Goal: Find specific page/section: Find specific page/section

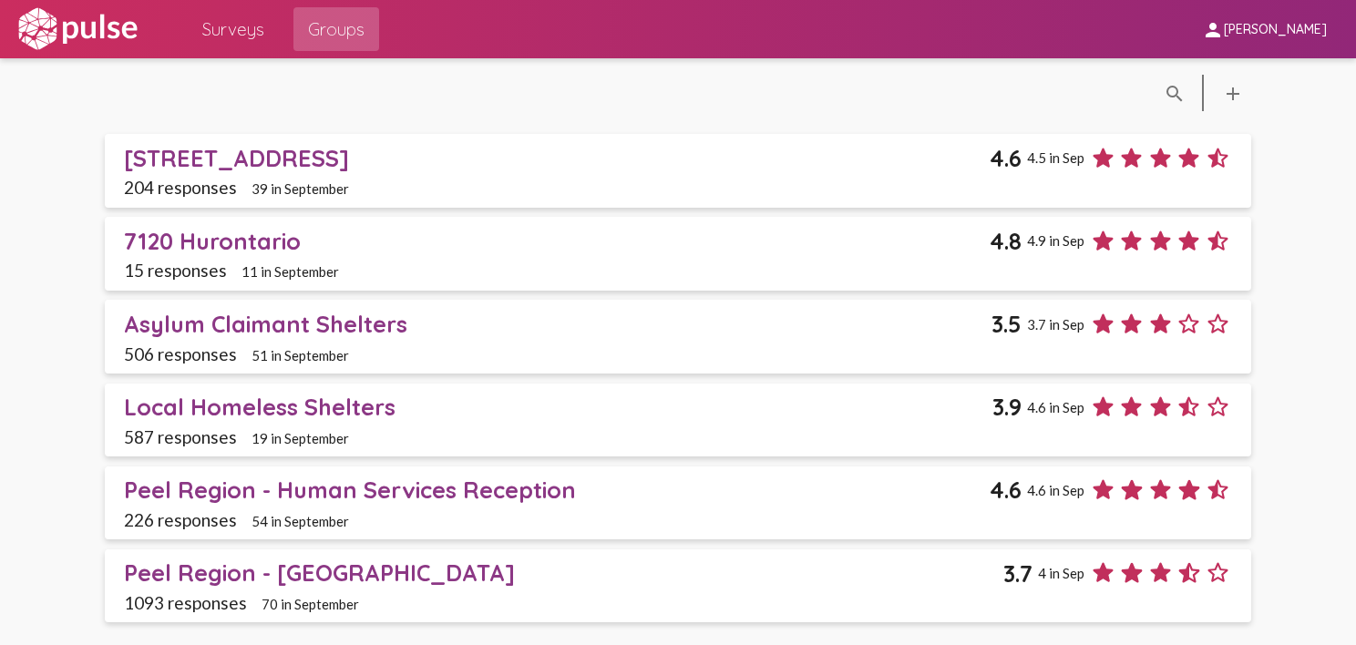
click at [231, 28] on span "Surveys" at bounding box center [233, 29] width 62 height 33
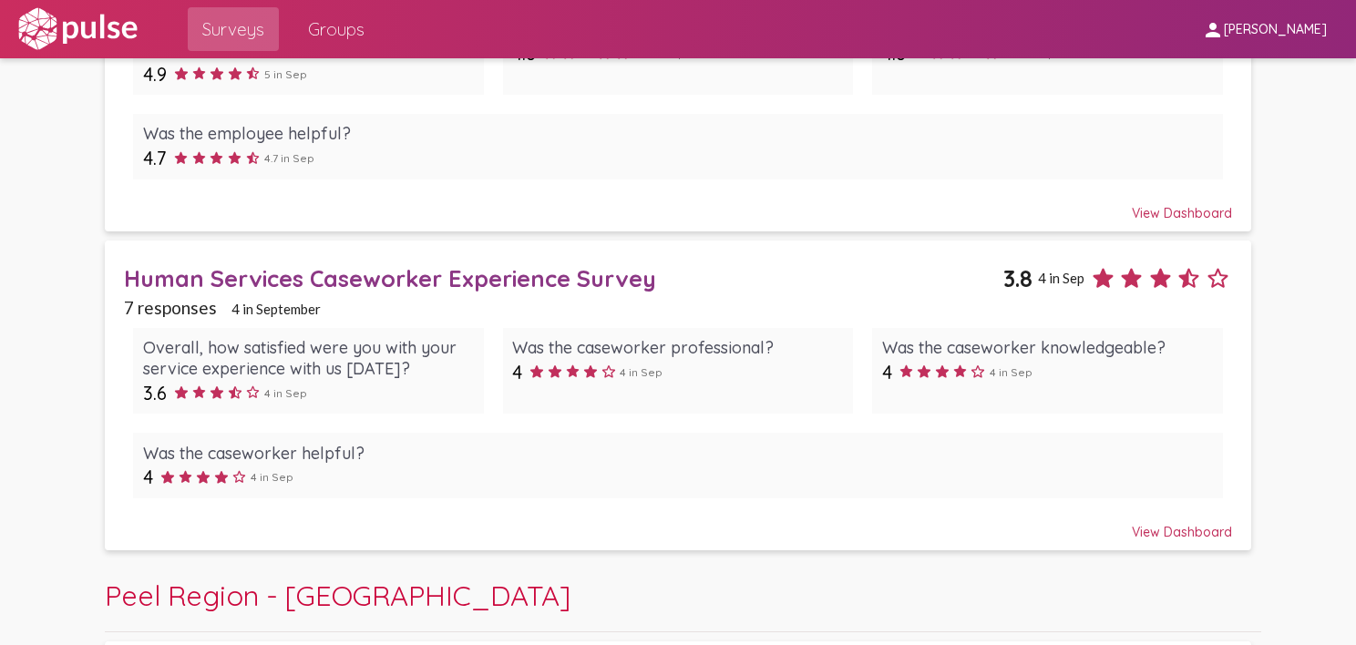
scroll to position [1224, 0]
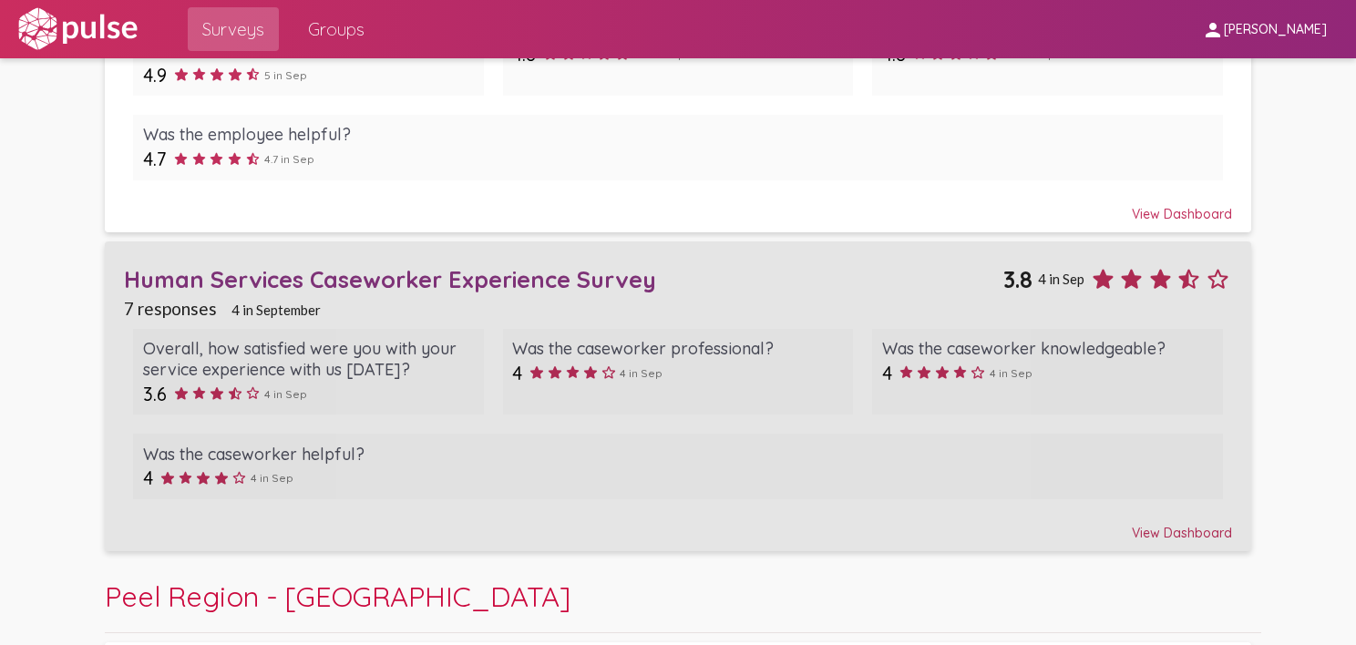
click at [435, 276] on div "Human Services Caseworker Experience Survey" at bounding box center [563, 279] width 879 height 28
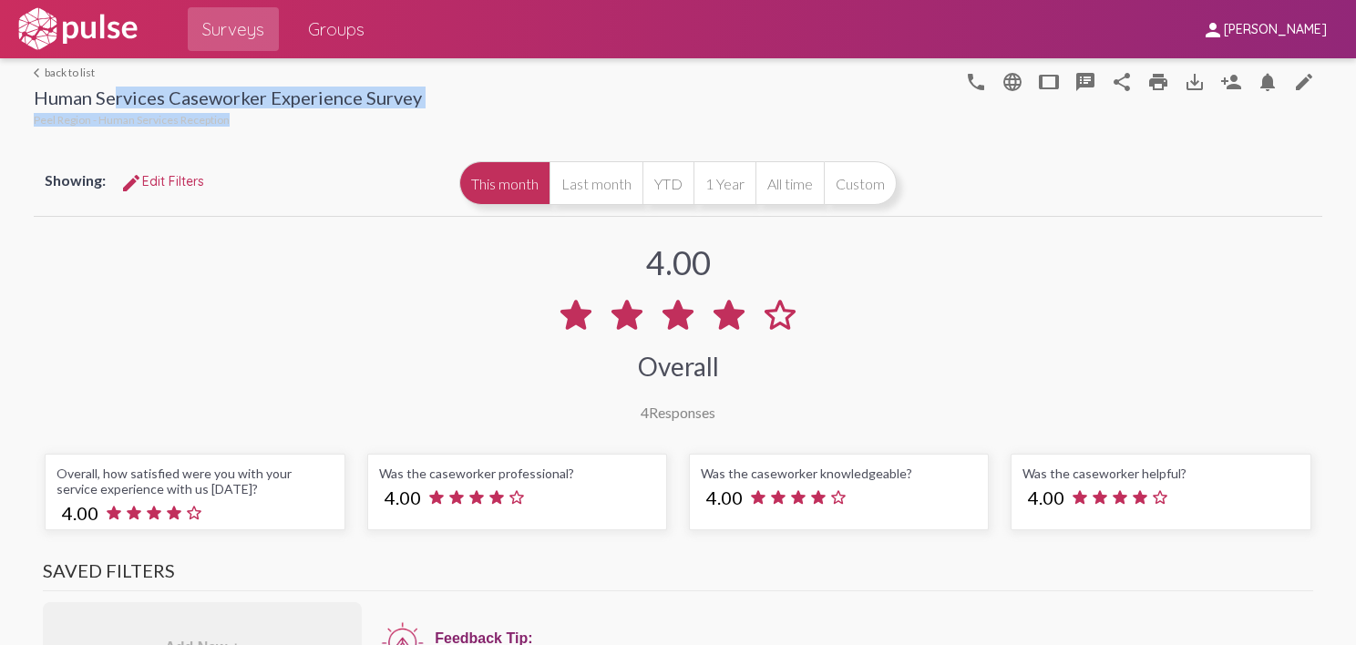
drag, startPoint x: 425, startPoint y: 98, endPoint x: 102, endPoint y: 106, distance: 322.6
click at [102, 106] on div "arrow_back_ios back to list Human Services Caseworker Experience Survey Peel Re…" at bounding box center [678, 94] width 1288 height 73
drag, startPoint x: 102, startPoint y: 106, endPoint x: 434, endPoint y: 105, distance: 331.6
click at [434, 105] on div at bounding box center [690, 94] width 536 height 73
click at [424, 98] on div at bounding box center [690, 94] width 536 height 73
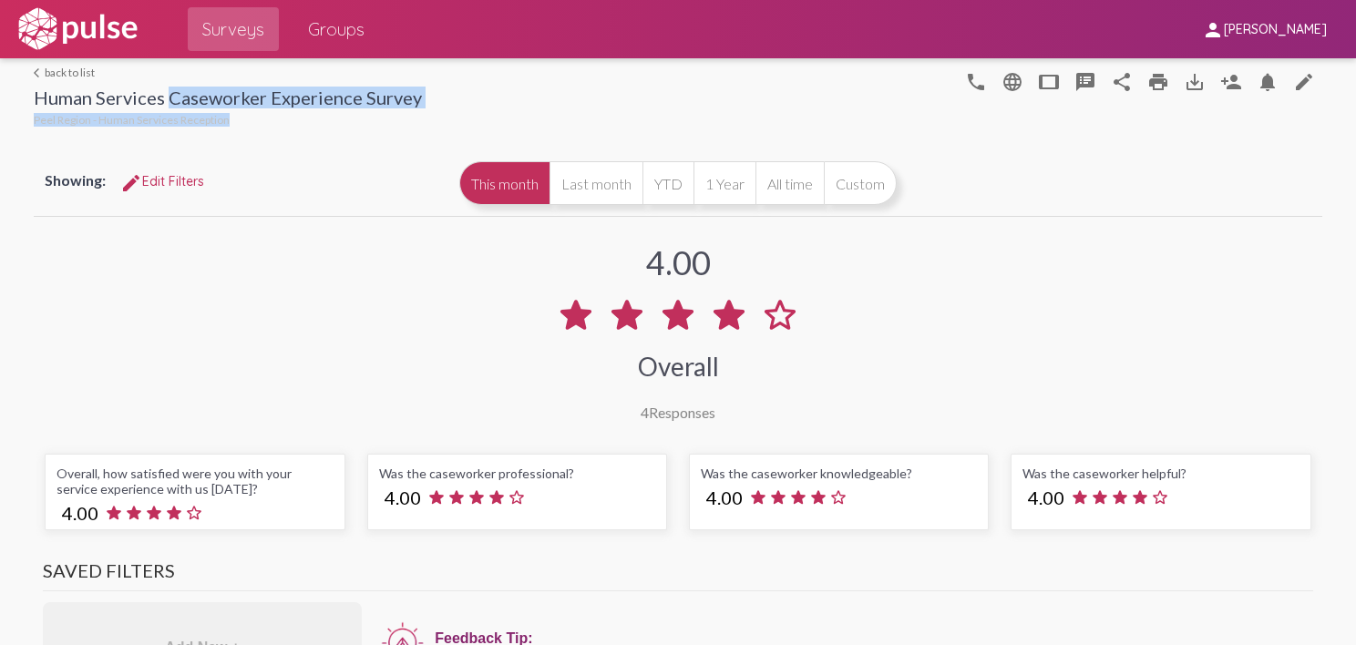
drag, startPoint x: 423, startPoint y: 95, endPoint x: 157, endPoint y: 97, distance: 266.0
click at [157, 97] on div "arrow_back_ios back to list Human Services Caseworker Experience Survey Peel Re…" at bounding box center [678, 94] width 1288 height 73
drag, startPoint x: 157, startPoint y: 97, endPoint x: 302, endPoint y: 125, distance: 148.5
click at [302, 125] on div "Peel Region - Human Services Reception" at bounding box center [228, 122] width 388 height 18
click at [446, 97] on div at bounding box center [690, 94] width 536 height 73
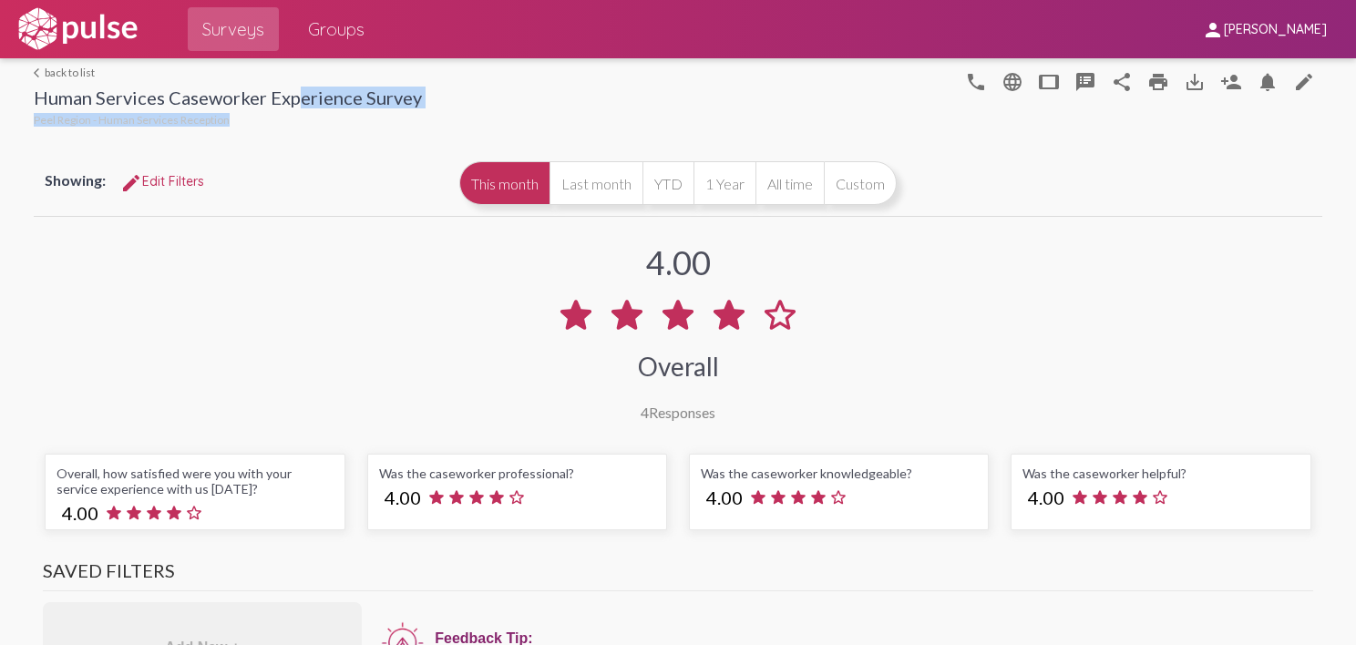
drag, startPoint x: 419, startPoint y: 97, endPoint x: 280, endPoint y: 97, distance: 139.4
click at [280, 97] on div "arrow_back_ios back to list Human Services Caseworker Experience Survey Peel Re…" at bounding box center [678, 94] width 1288 height 73
drag, startPoint x: 25, startPoint y: 94, endPoint x: 409, endPoint y: 106, distance: 384.6
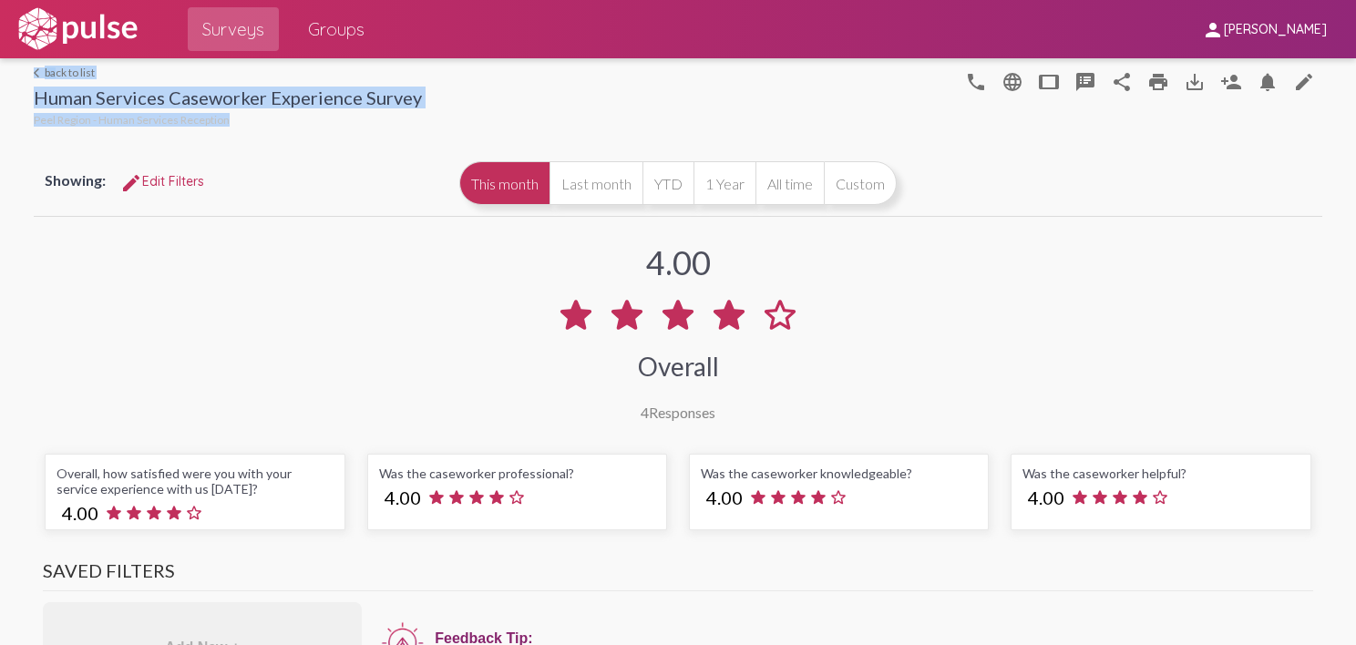
copy div "arrow_back_ios back to list Human Services Caseworker Experience Survey Peel Re…"
click at [446, 99] on div at bounding box center [690, 94] width 536 height 73
drag, startPoint x: 424, startPoint y: 94, endPoint x: 36, endPoint y: 108, distance: 388.4
click at [36, 108] on div "arrow_back_ios back to list Human Services Caseworker Experience Survey Peel Re…" at bounding box center [678, 94] width 1288 height 73
drag, startPoint x: 36, startPoint y: 108, endPoint x: 230, endPoint y: 101, distance: 195.1
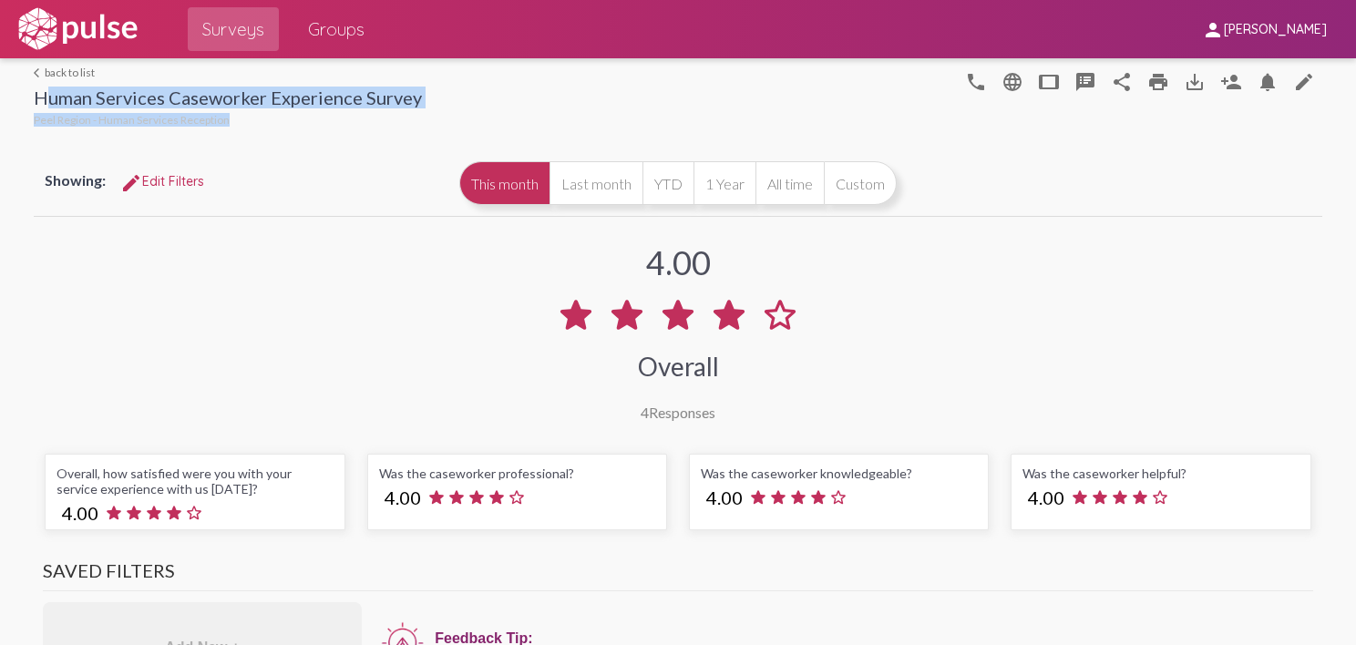
copy div "Human Services Caseworker Experience Survey Peel Region - Human Services Recept…"
